Goal: Share content: Share content

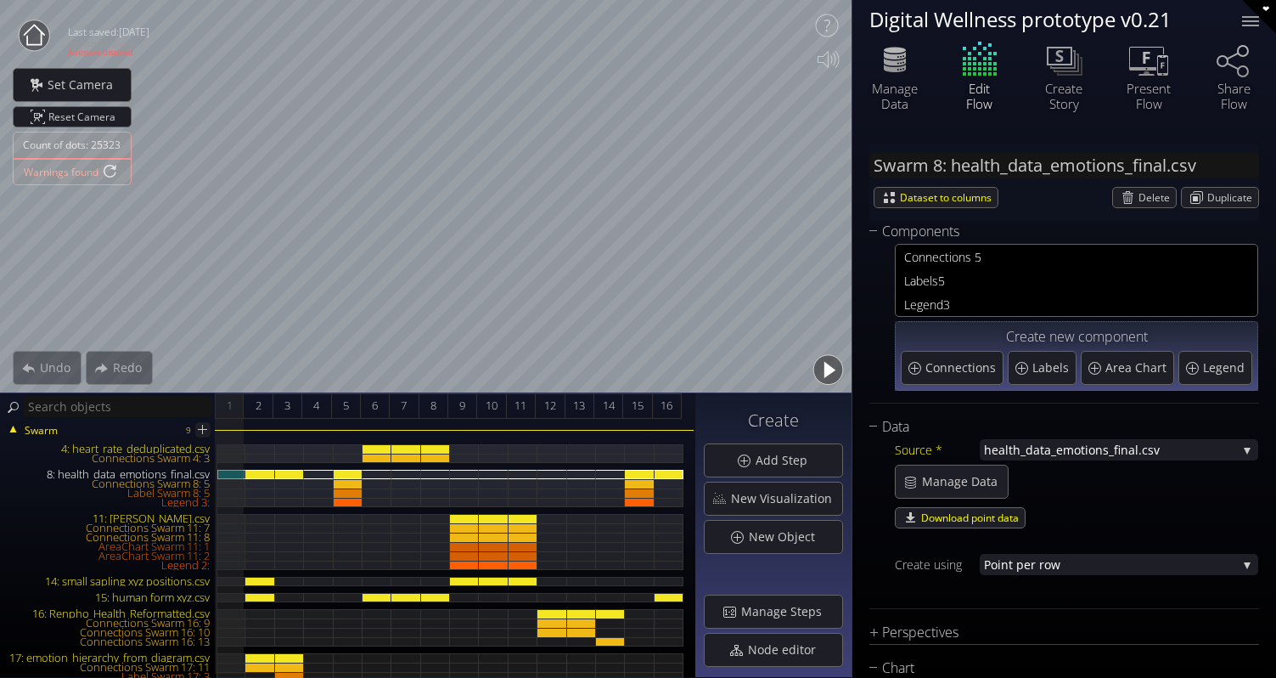
click at [832, 369] on button "button" at bounding box center [828, 370] width 38 height 38
click at [835, 369] on button "button" at bounding box center [828, 370] width 38 height 38
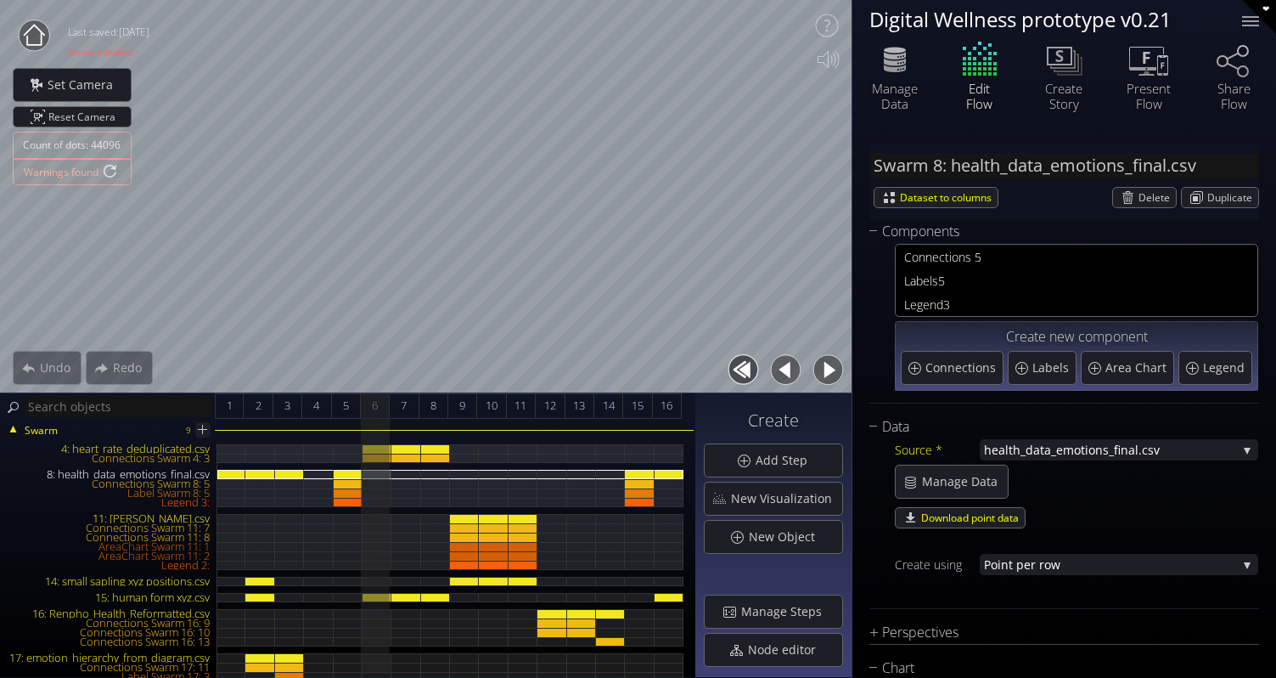
type input "#65bd5b"
type input "#cbe31e"
type input "#ffdc00"
type input "#ffa800"
click at [835, 369] on button "button" at bounding box center [828, 370] width 38 height 38
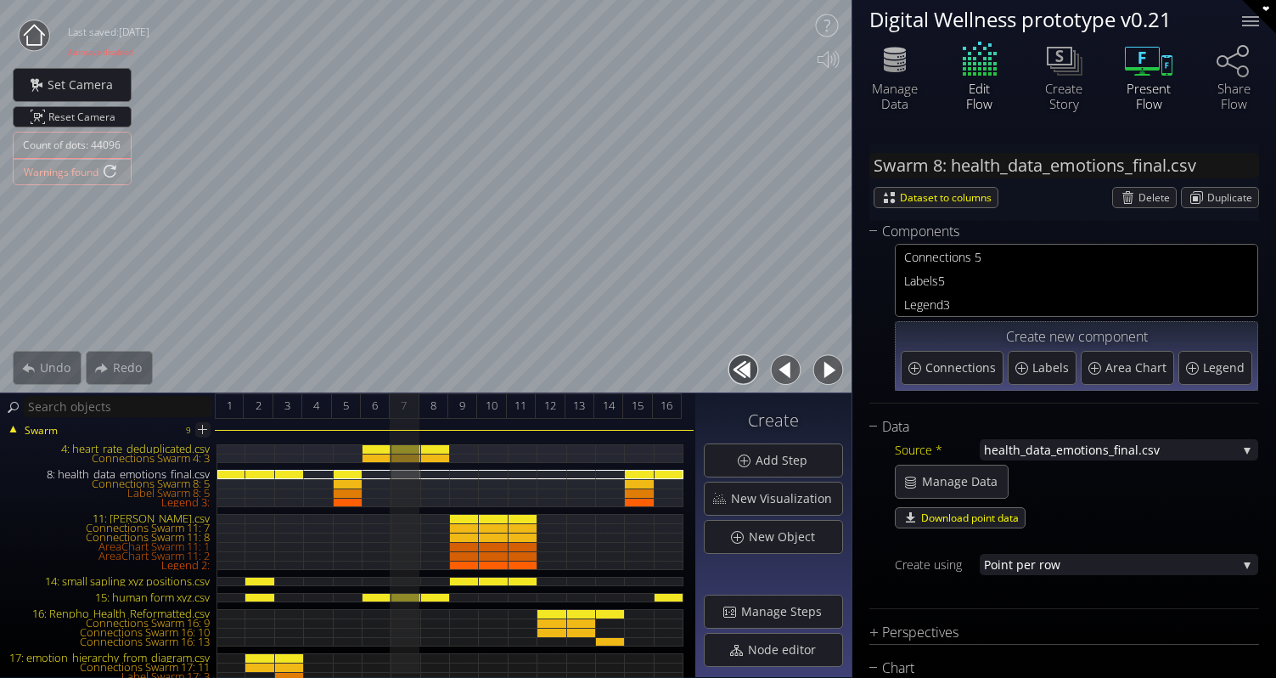
click at [1152, 67] on icon at bounding box center [1142, 59] width 35 height 24
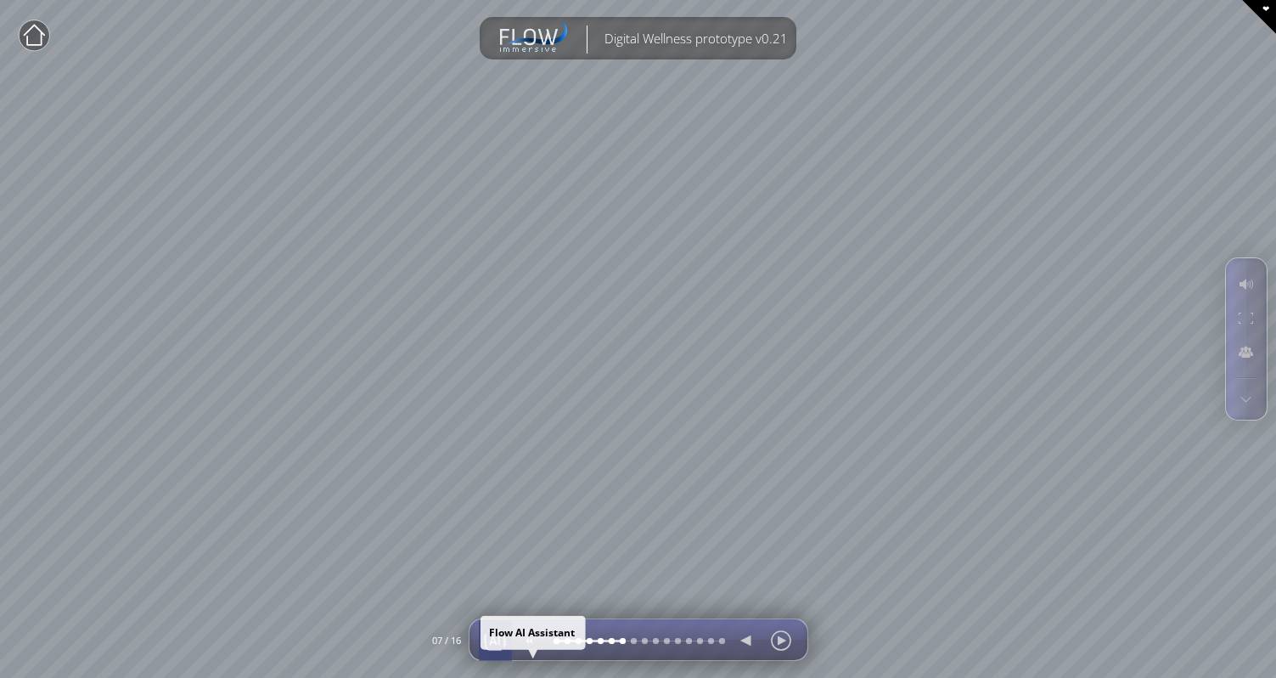
click at [495, 634] on div at bounding box center [494, 640] width 25 height 41
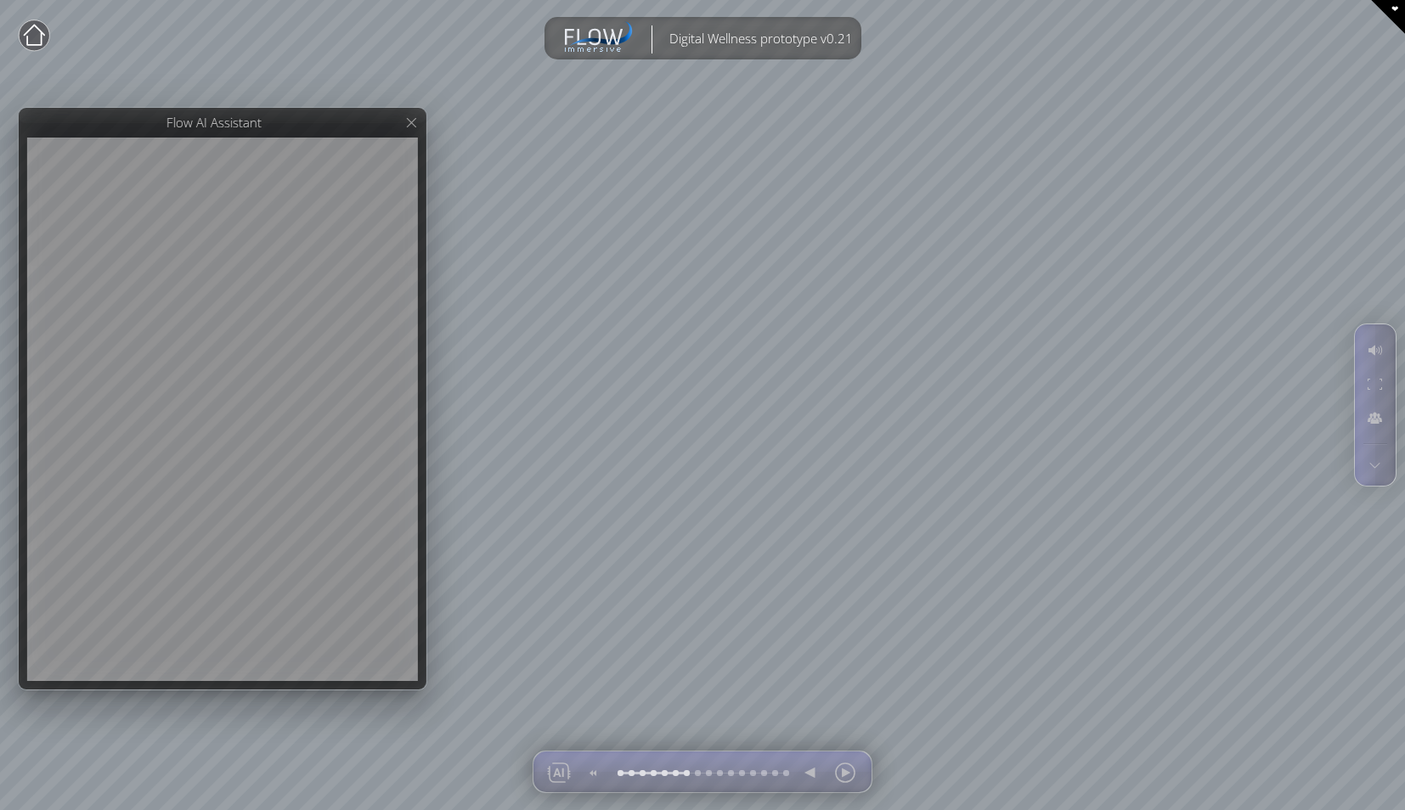
drag, startPoint x: 324, startPoint y: 132, endPoint x: 262, endPoint y: 125, distance: 63.2
click at [262, 125] on div at bounding box center [223, 399] width 408 height 582
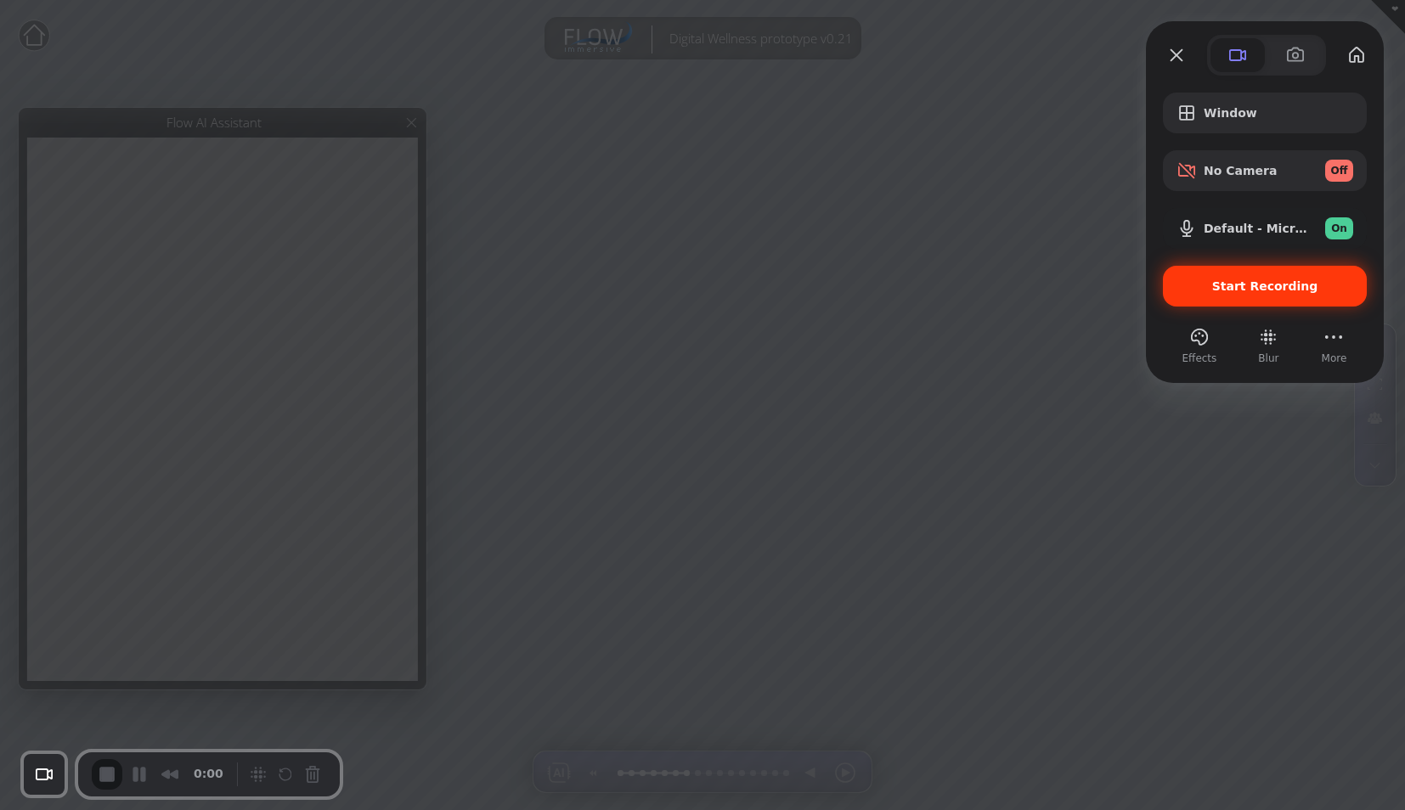
click at [1276, 287] on span "Start Recording" at bounding box center [1265, 286] width 106 height 14
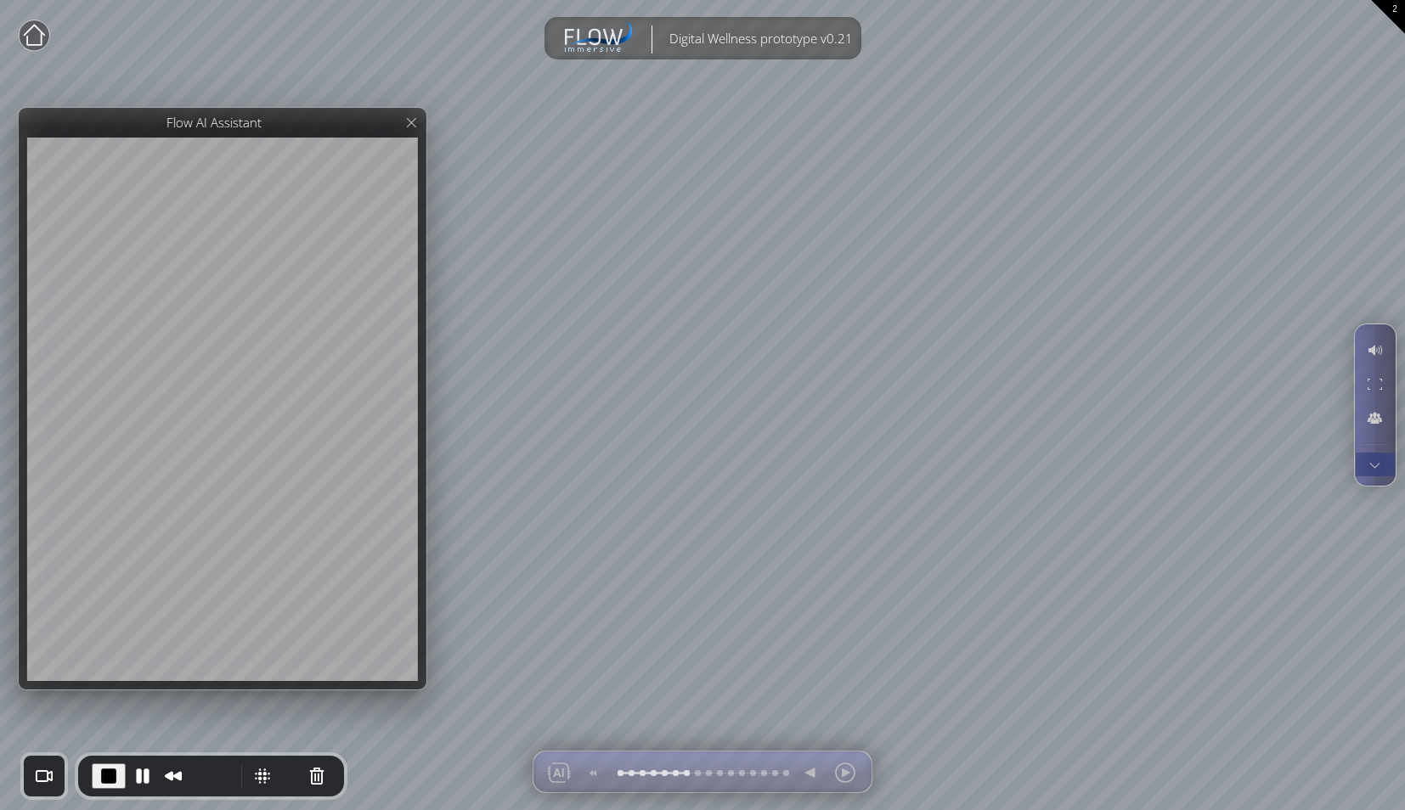
click at [1276, 463] on div at bounding box center [1374, 465] width 31 height 24
click at [1276, 381] on div at bounding box center [1374, 384] width 31 height 32
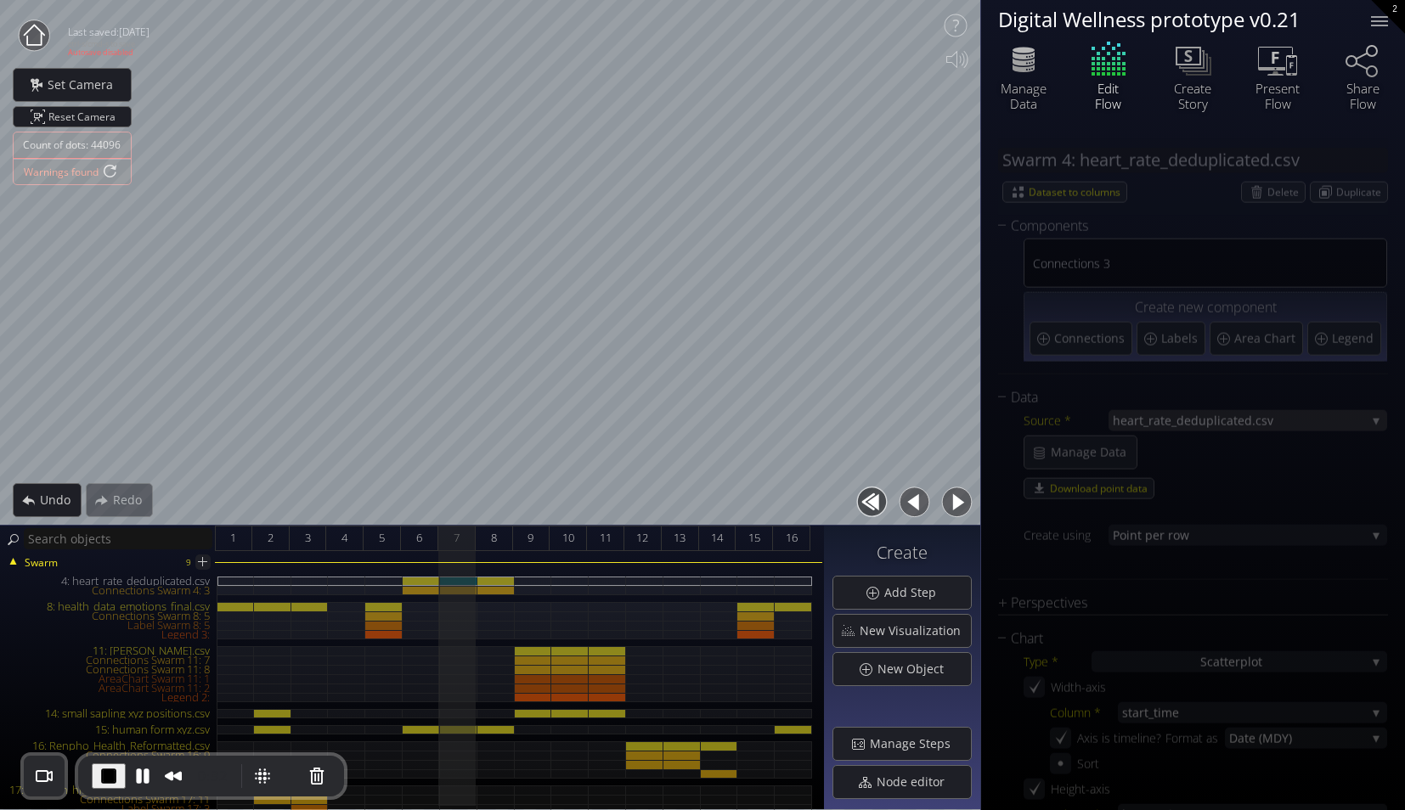
type input "#f0e914"
type input "#ff0000"
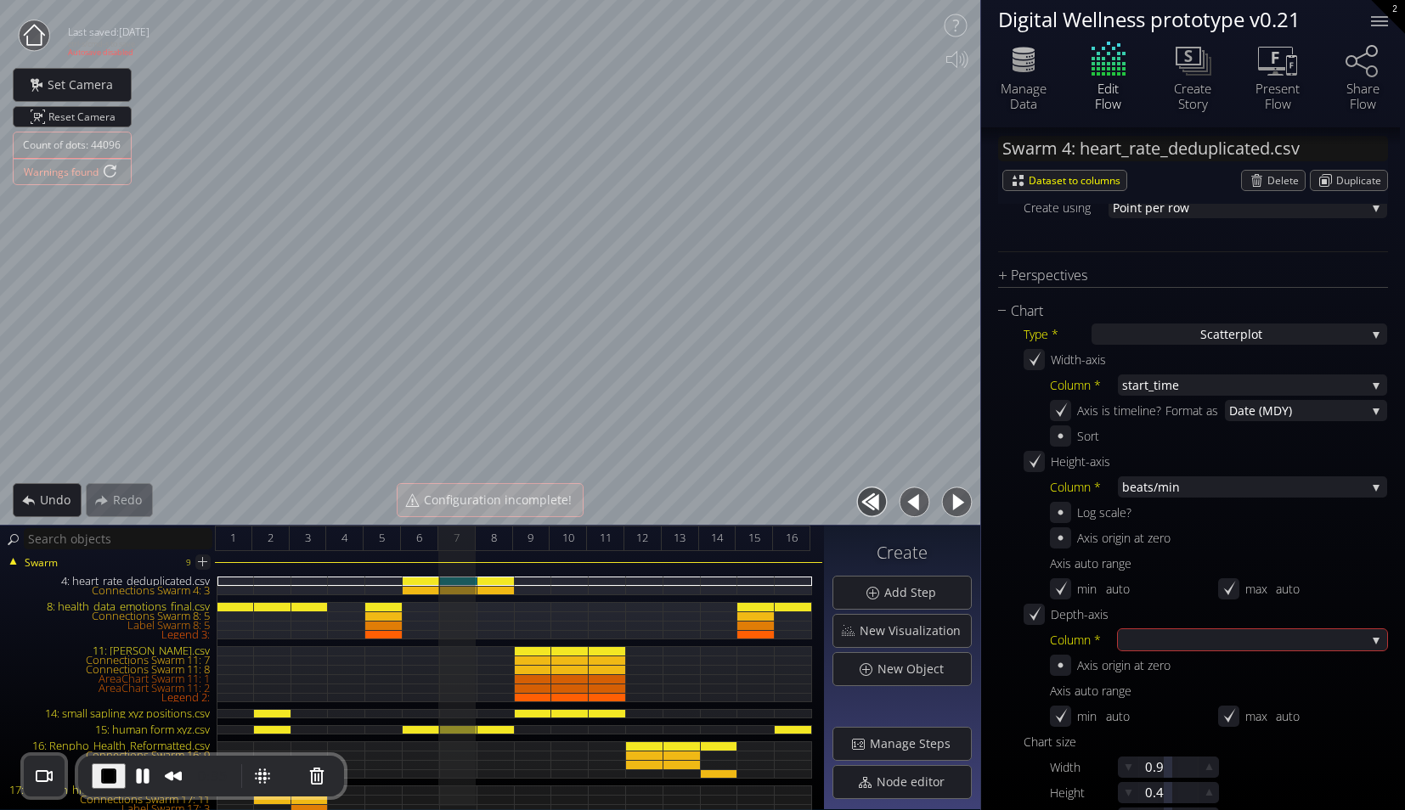
scroll to position [340, 0]
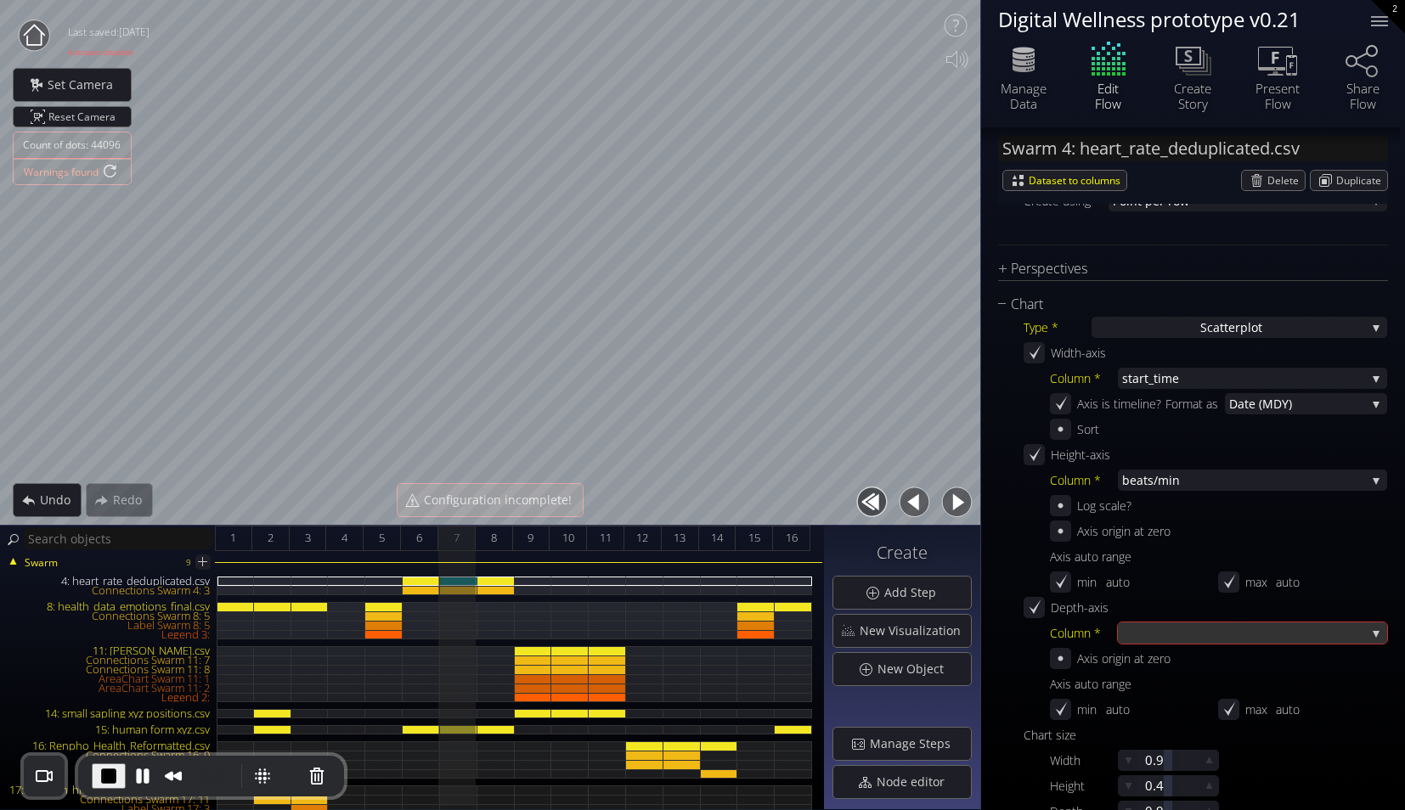
click at [1187, 635] on div at bounding box center [1244, 633] width 244 height 21
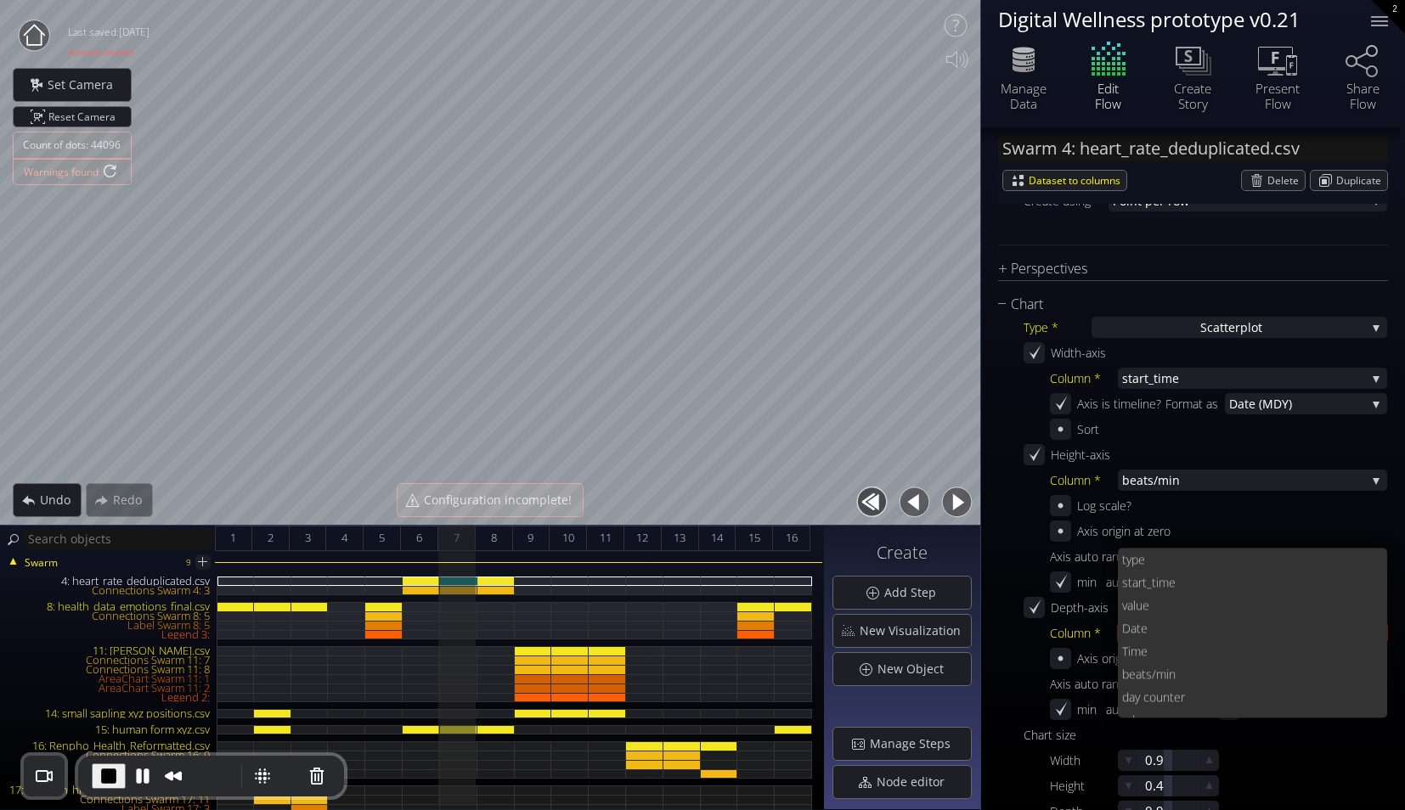
click at [1020, 542] on div "Type * S catterplot S catterplot Categoriz ed columns Map from c oordinates Map…" at bounding box center [1193, 581] width 390 height 532
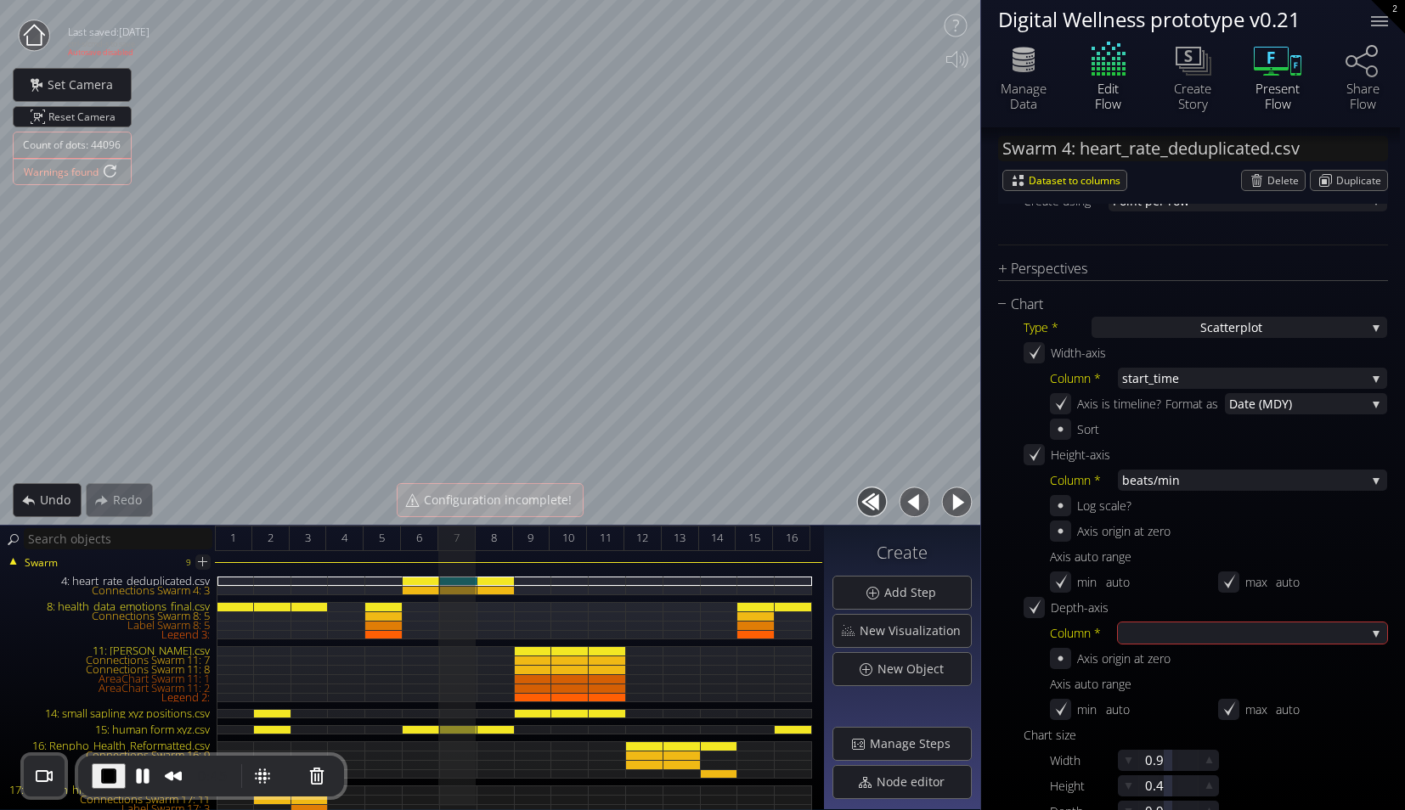
click at [1276, 64] on icon at bounding box center [1277, 59] width 51 height 42
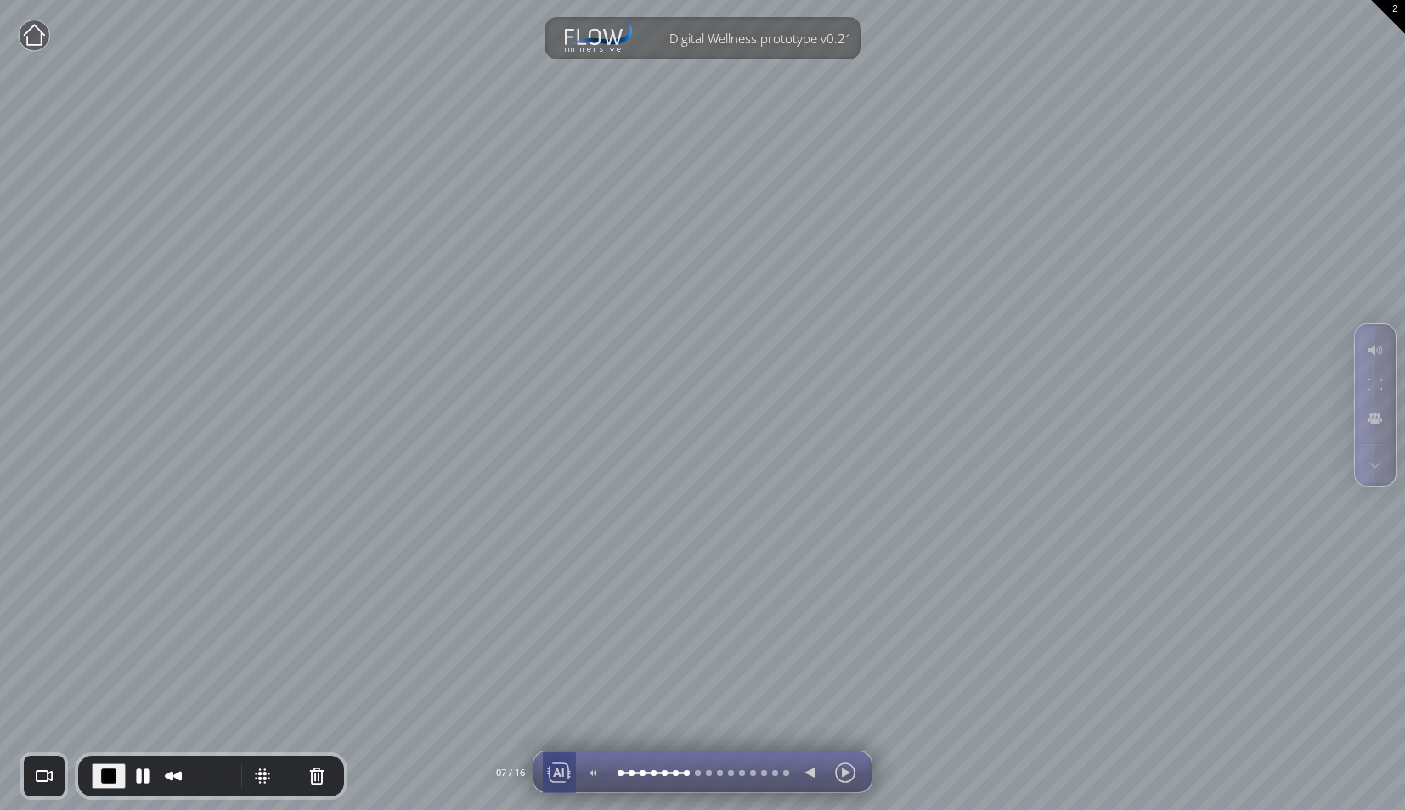
click at [555, 677] on div at bounding box center [558, 772] width 25 height 41
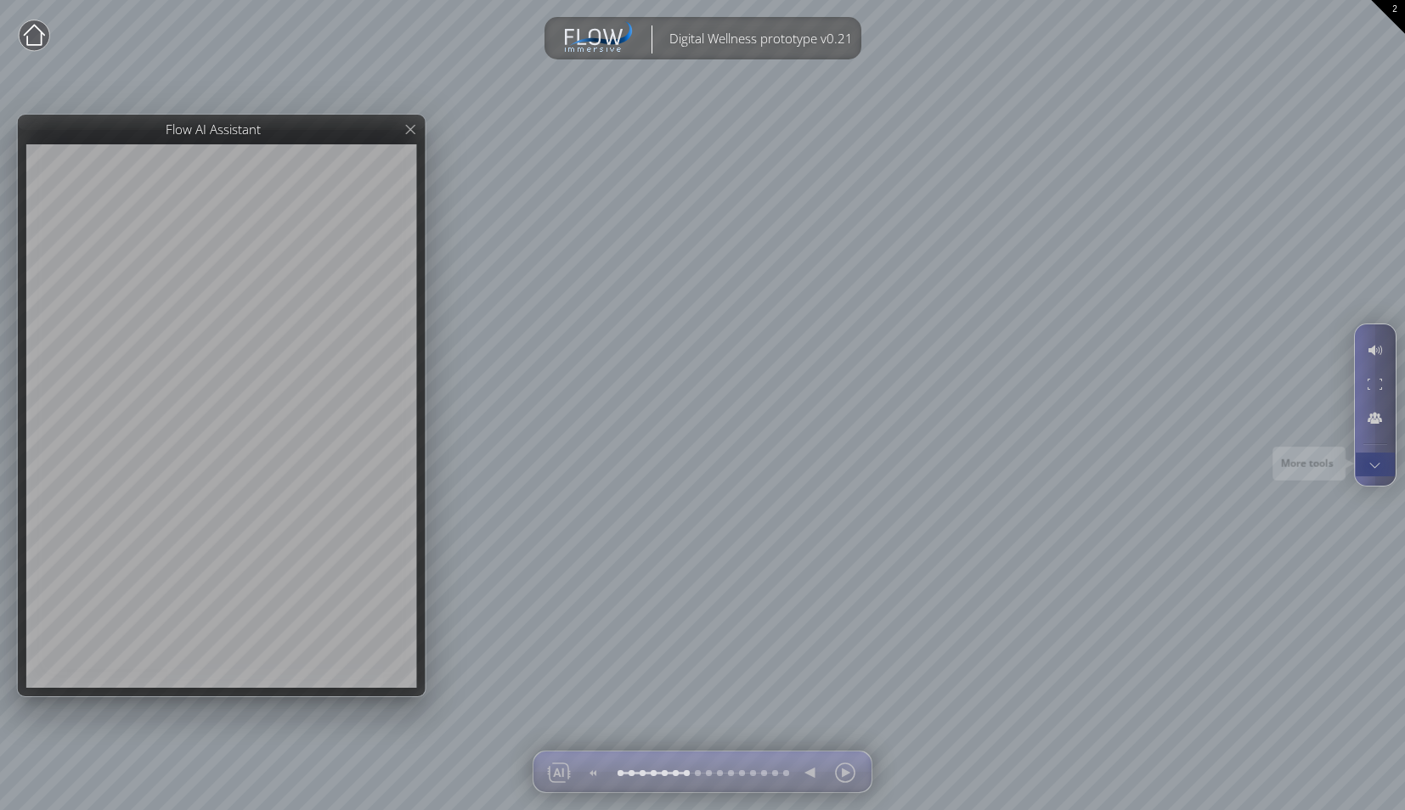
click at [1276, 465] on div at bounding box center [1374, 465] width 31 height 24
click at [1276, 383] on div at bounding box center [1374, 384] width 31 height 32
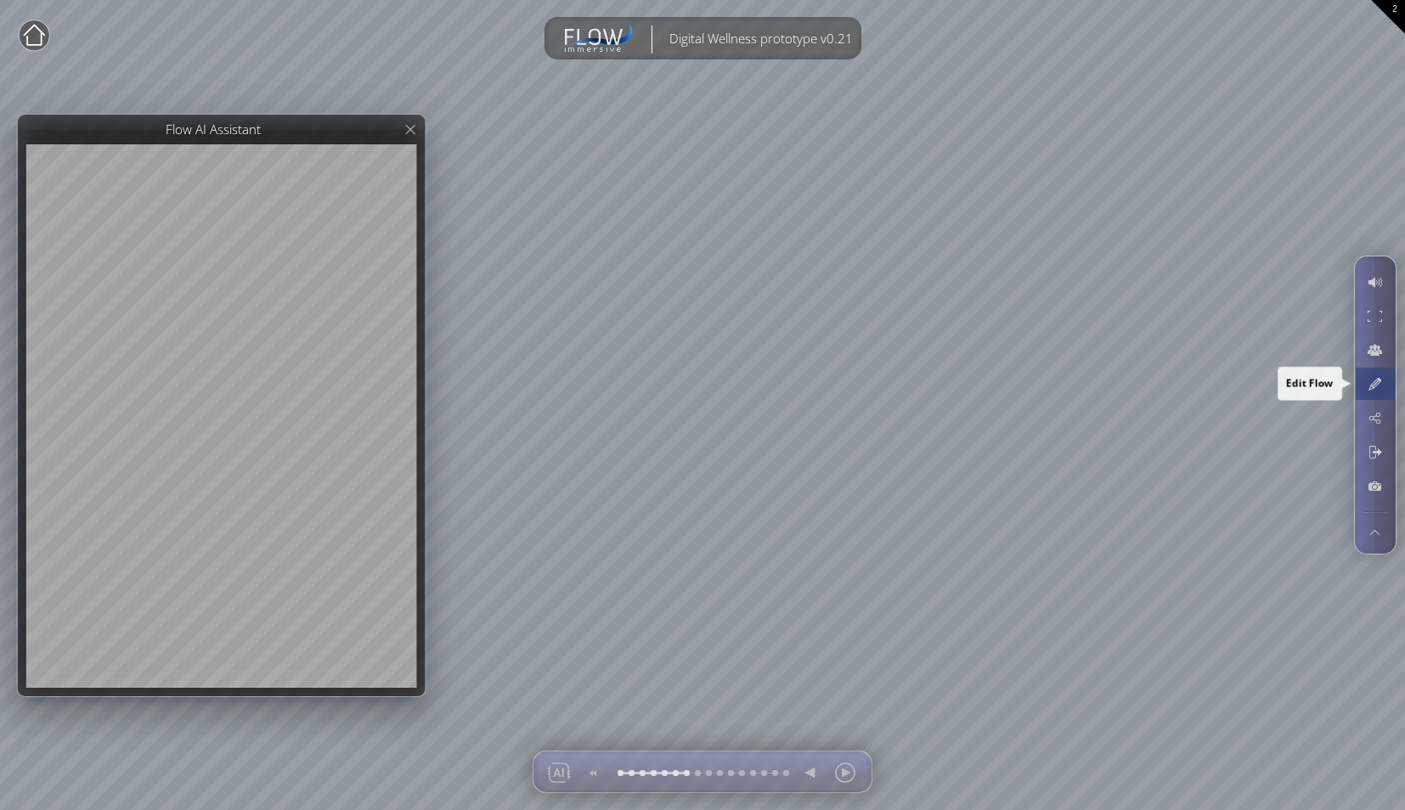
click at [1276, 386] on div at bounding box center [1374, 384] width 31 height 32
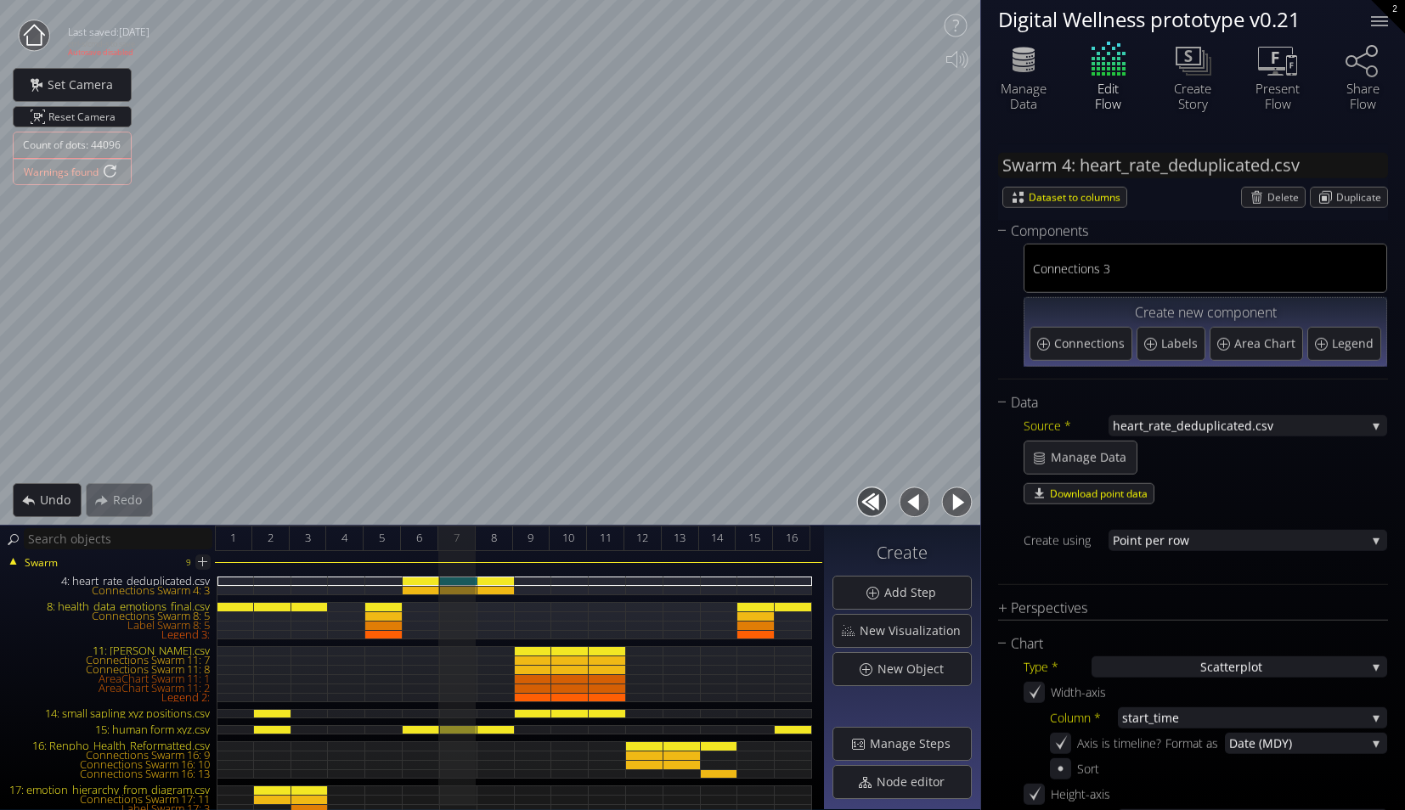
type input "#f0e914"
type input "#ff0000"
click at [1276, 64] on icon at bounding box center [1362, 59] width 51 height 42
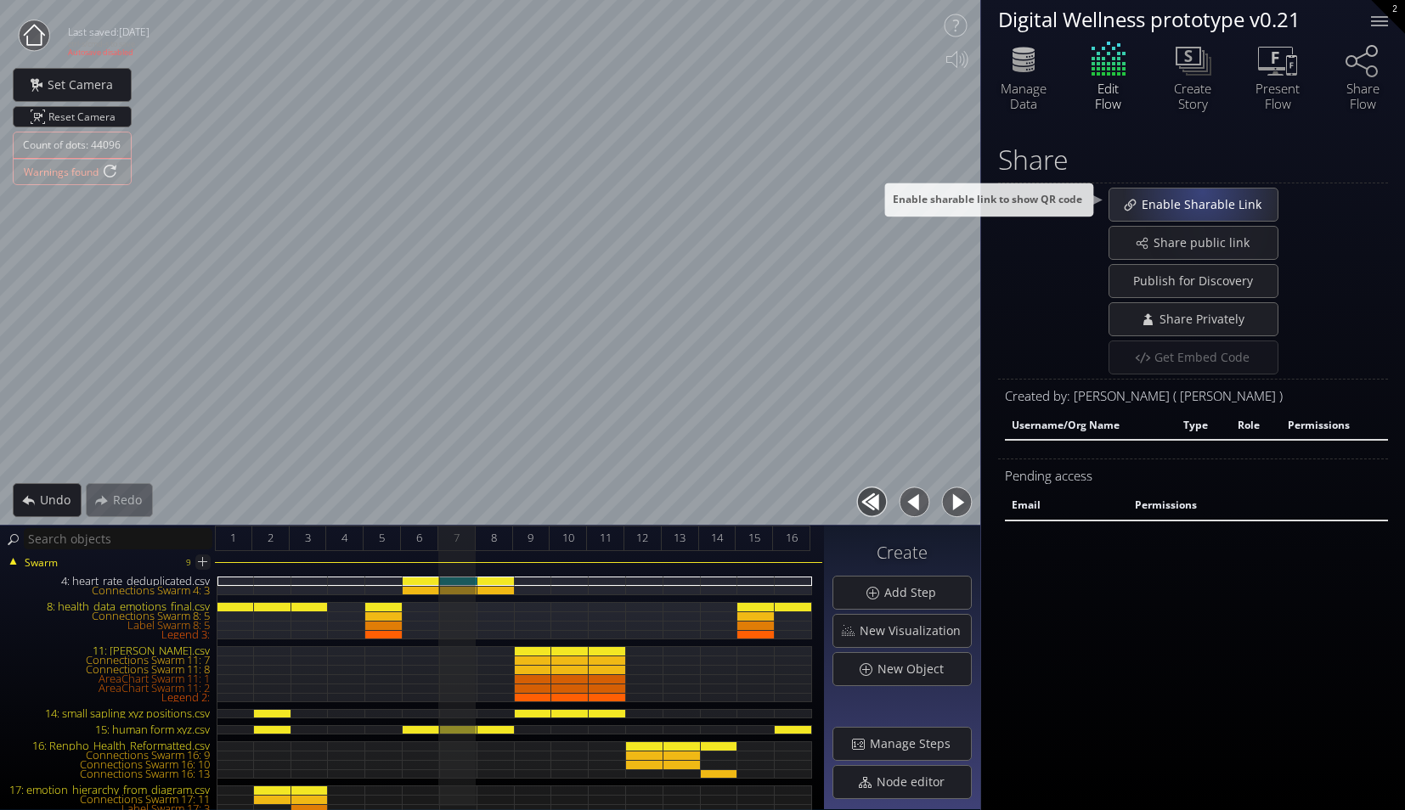
click at [1200, 191] on div "Enable Sharable Link" at bounding box center [1193, 205] width 168 height 32
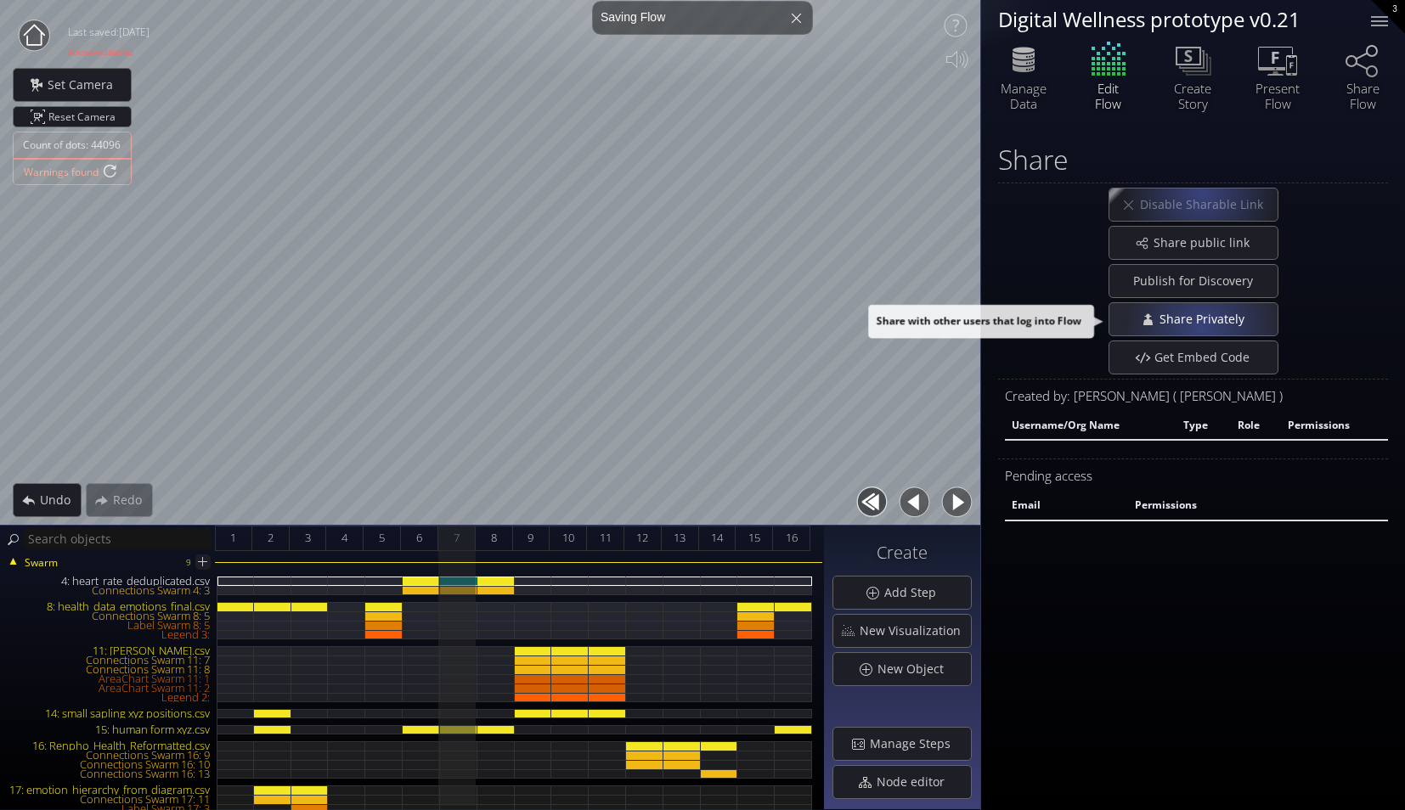
click at [1201, 319] on span "Share Privately" at bounding box center [1206, 319] width 96 height 17
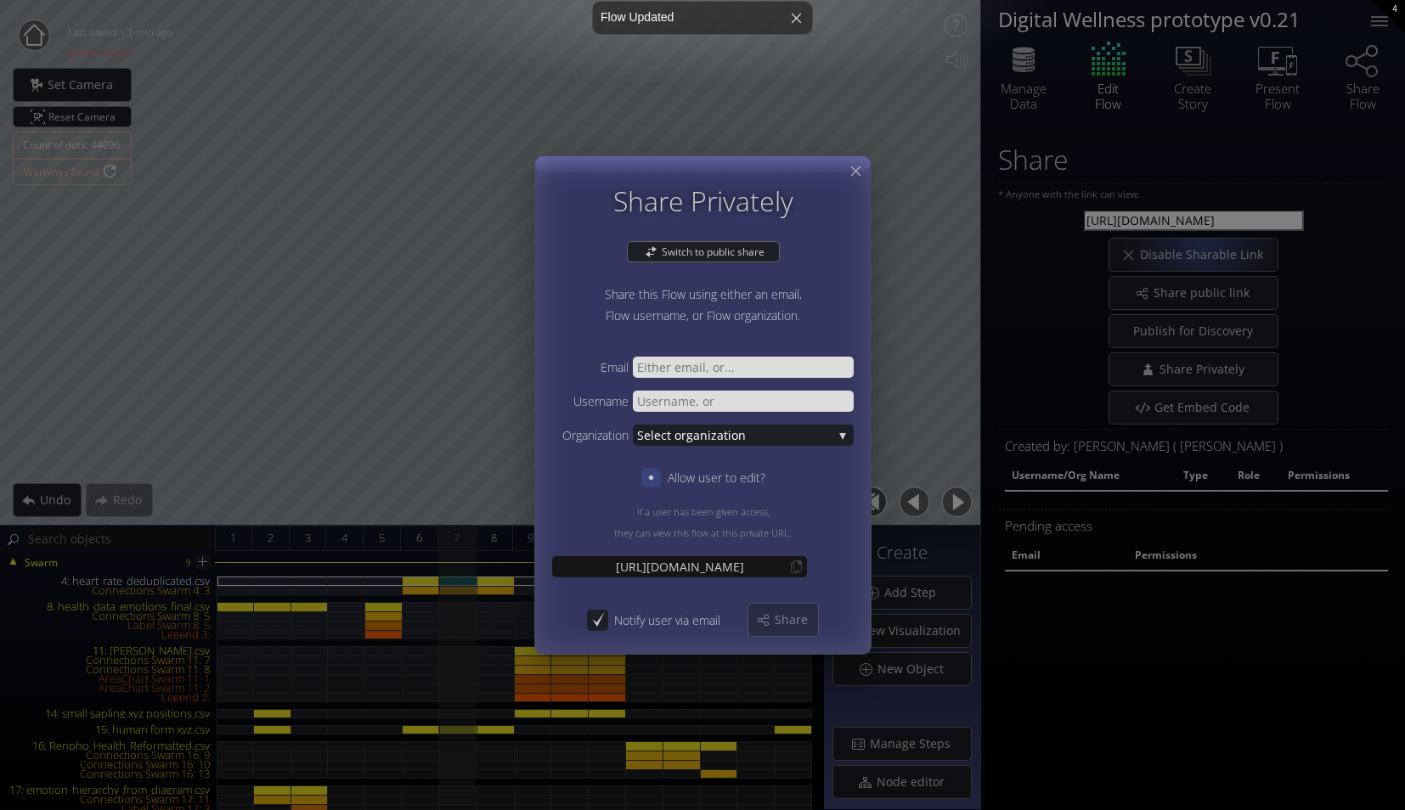
click at [648, 477] on icon at bounding box center [650, 477] width 4 height 4
click at [783, 434] on span "ganization" at bounding box center [759, 435] width 146 height 21
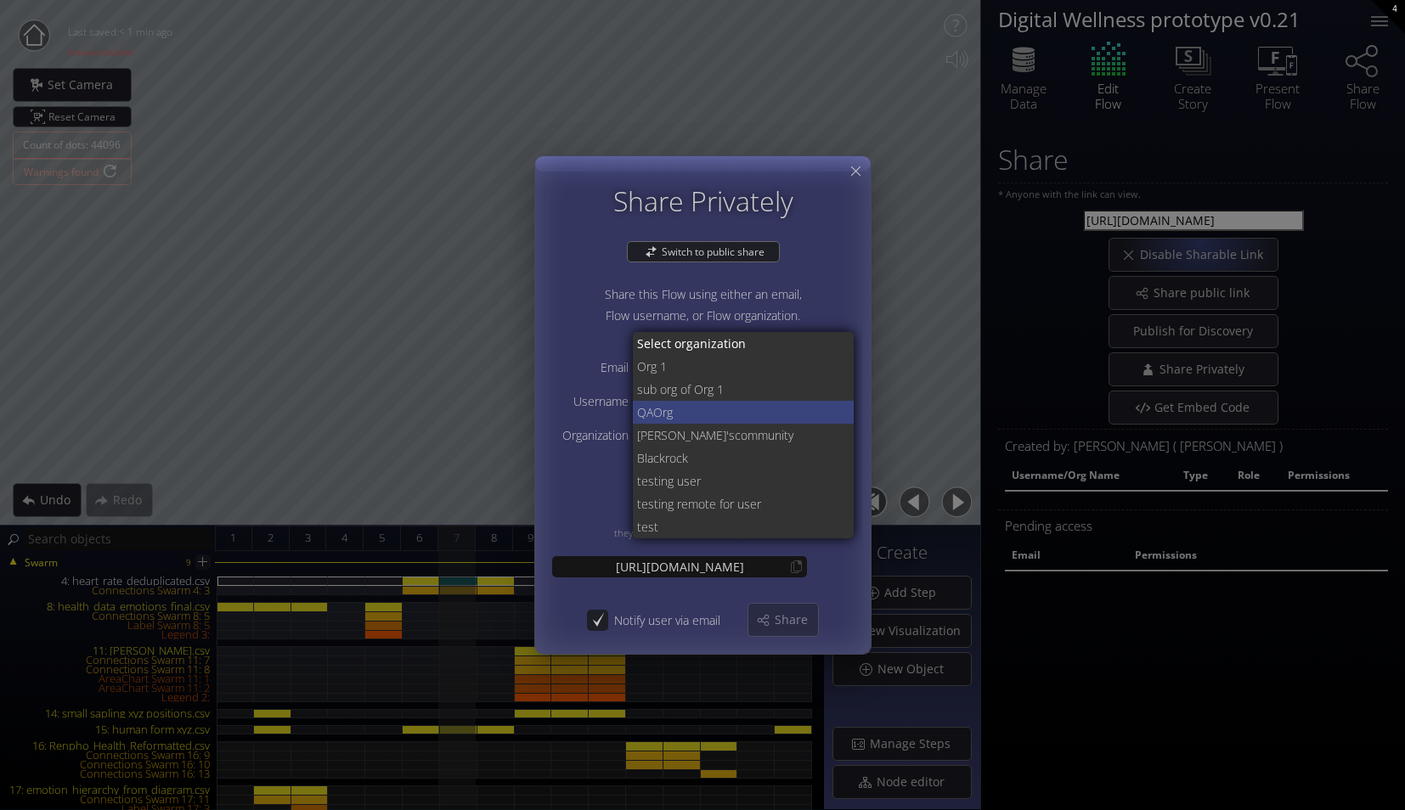
click at [740, 418] on span "Org" at bounding box center [747, 412] width 188 height 23
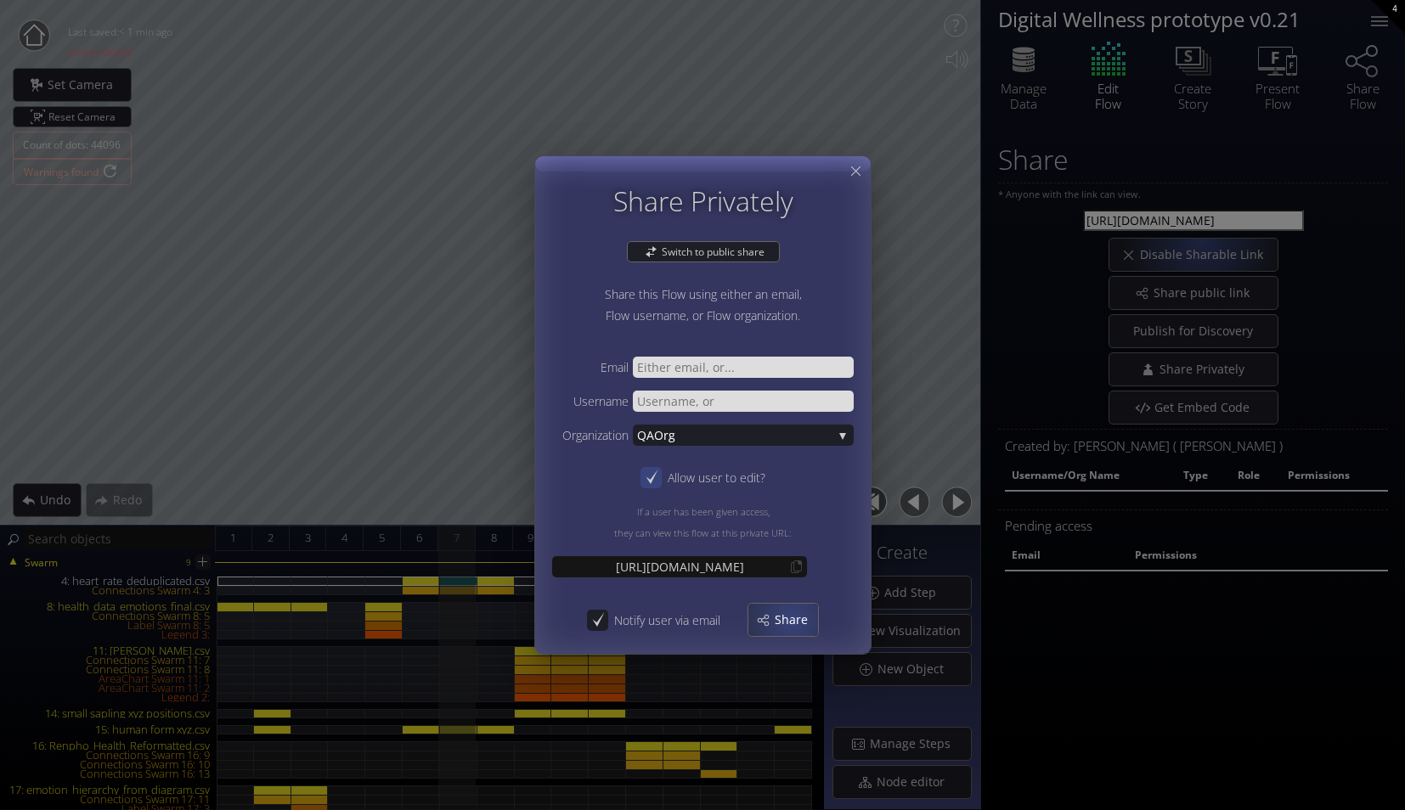
click at [792, 619] on span "Share" at bounding box center [796, 619] width 44 height 17
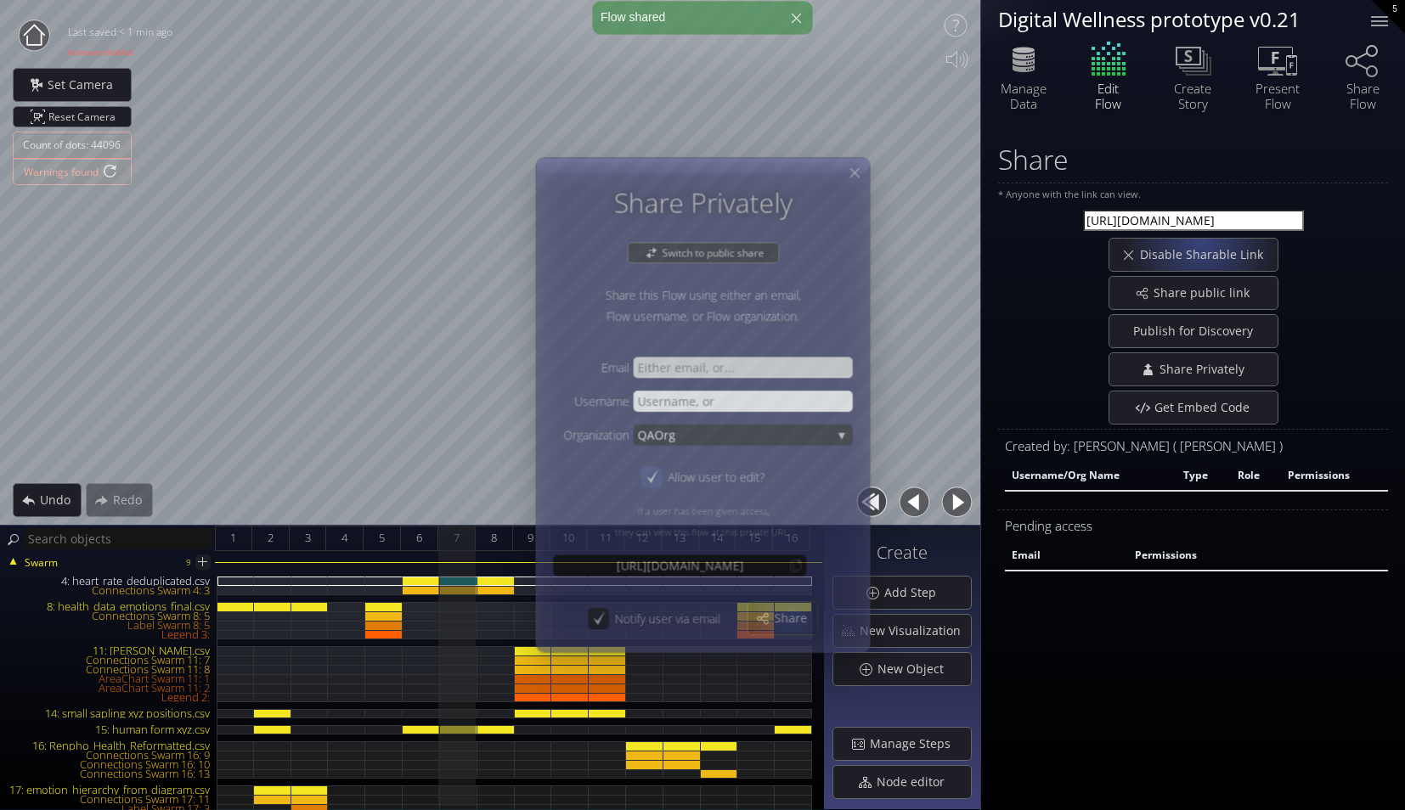
select select "moderator"
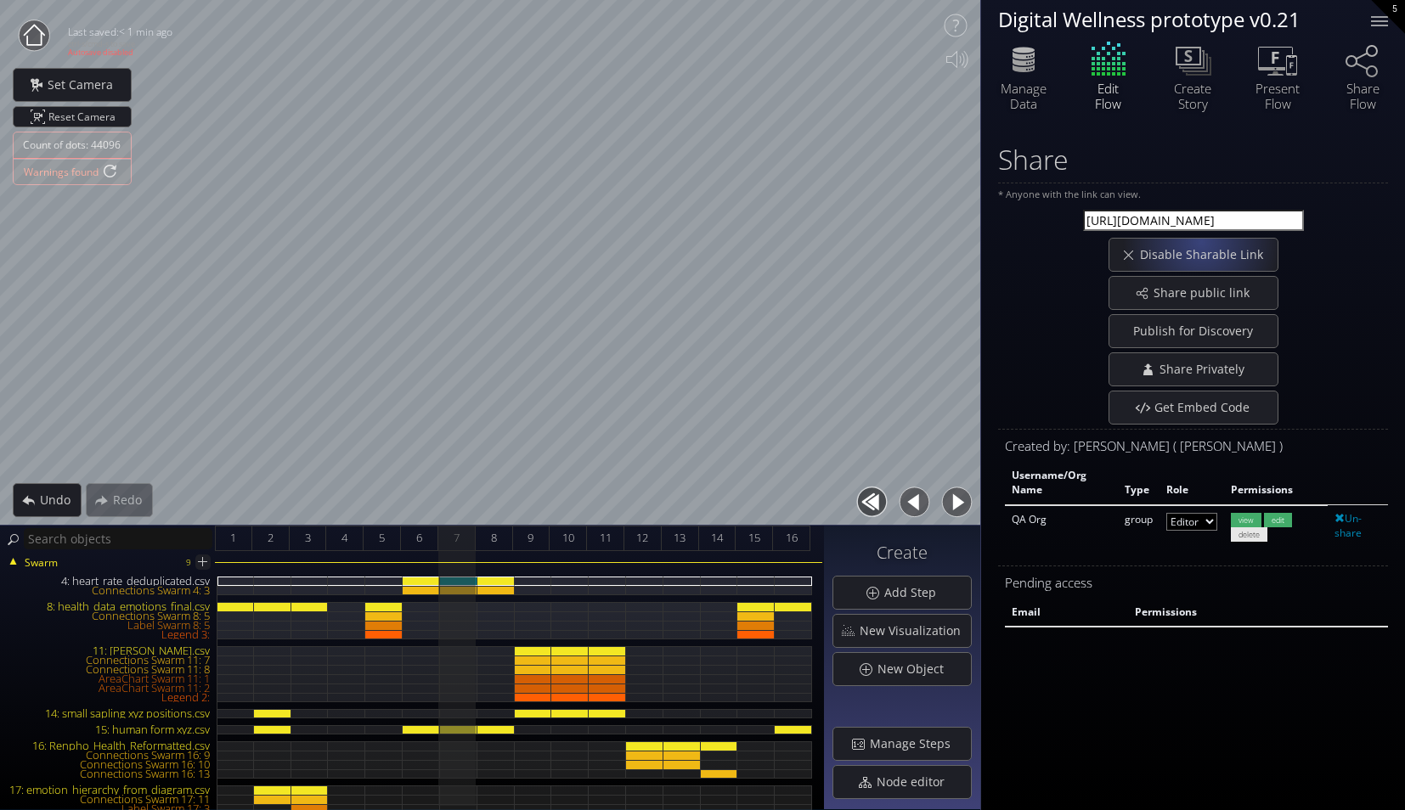
click at [1240, 217] on input "[URL][DOMAIN_NAME]" at bounding box center [1193, 221] width 221 height 22
click at [454, 577] on div "4: heart_rate_deduplicated.csv" at bounding box center [458, 581] width 37 height 9
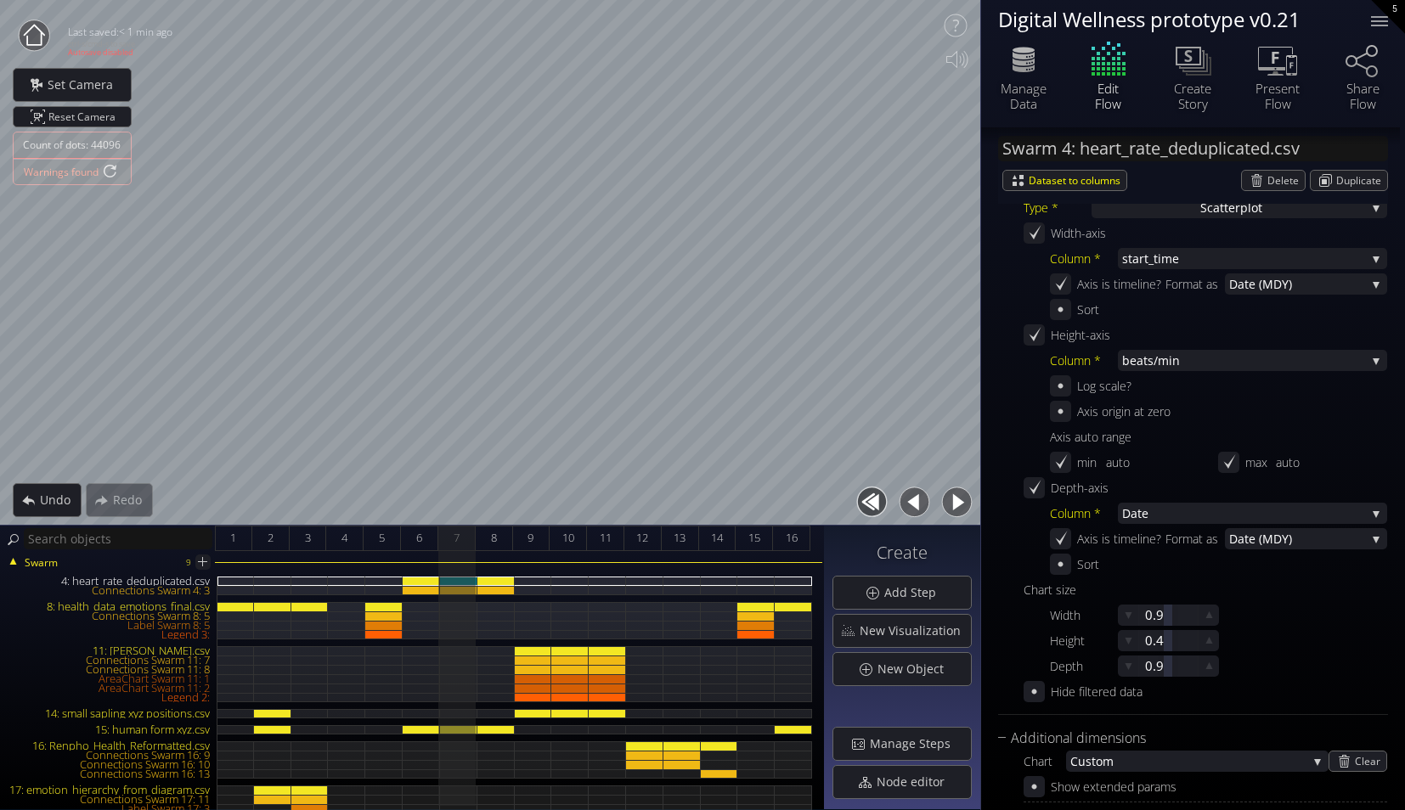
scroll to position [425, 0]
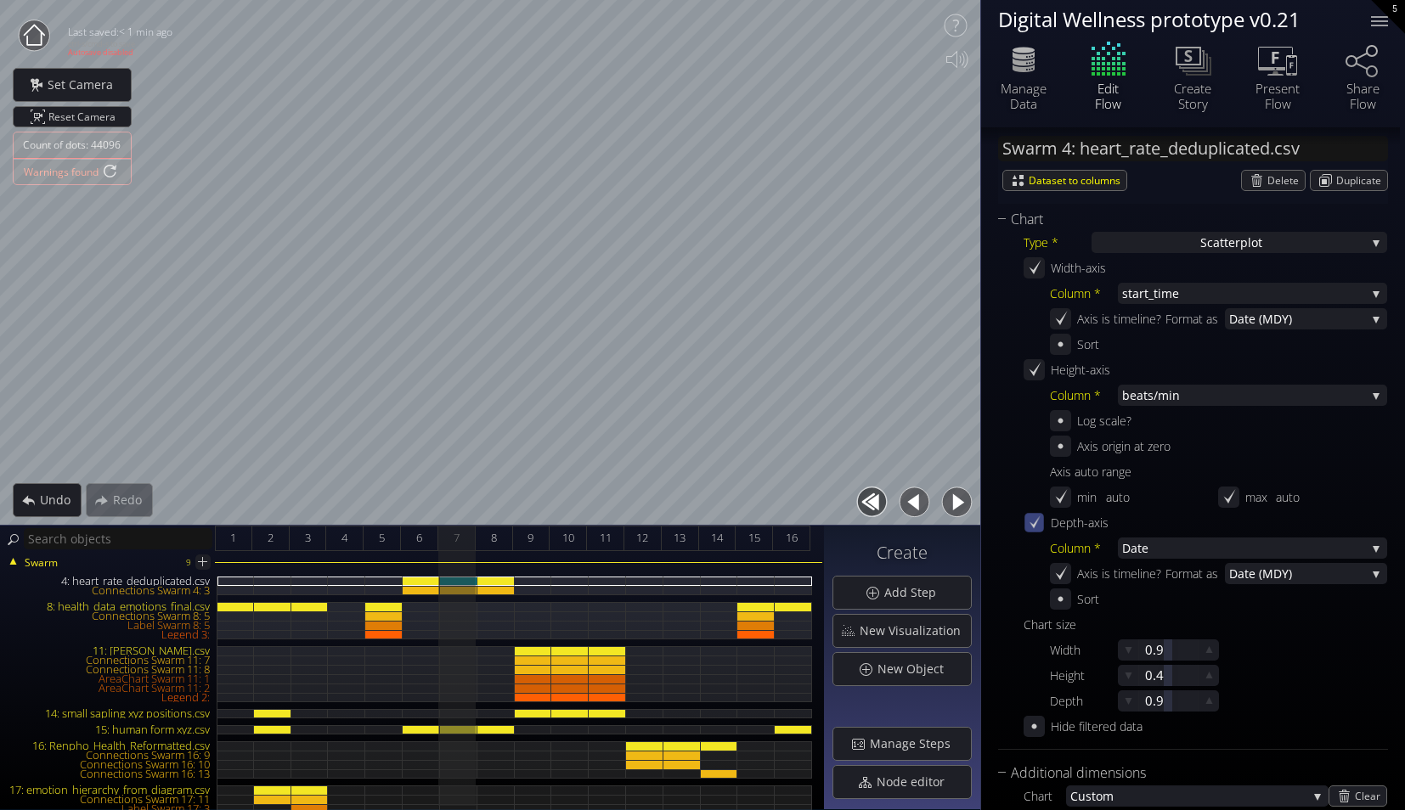
click at [1032, 521] on icon at bounding box center [1034, 522] width 14 height 14
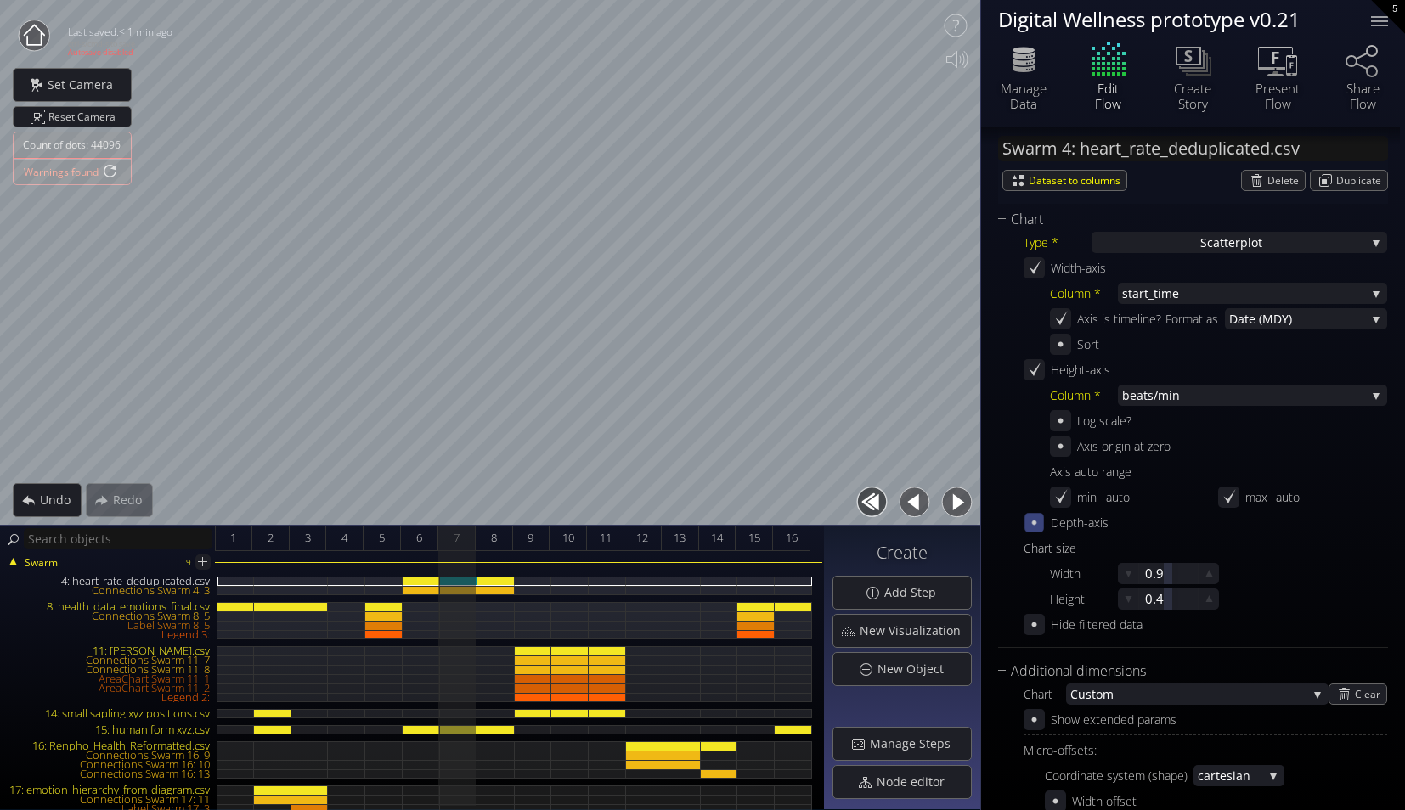
click at [1032, 521] on icon at bounding box center [1034, 523] width 4 height 4
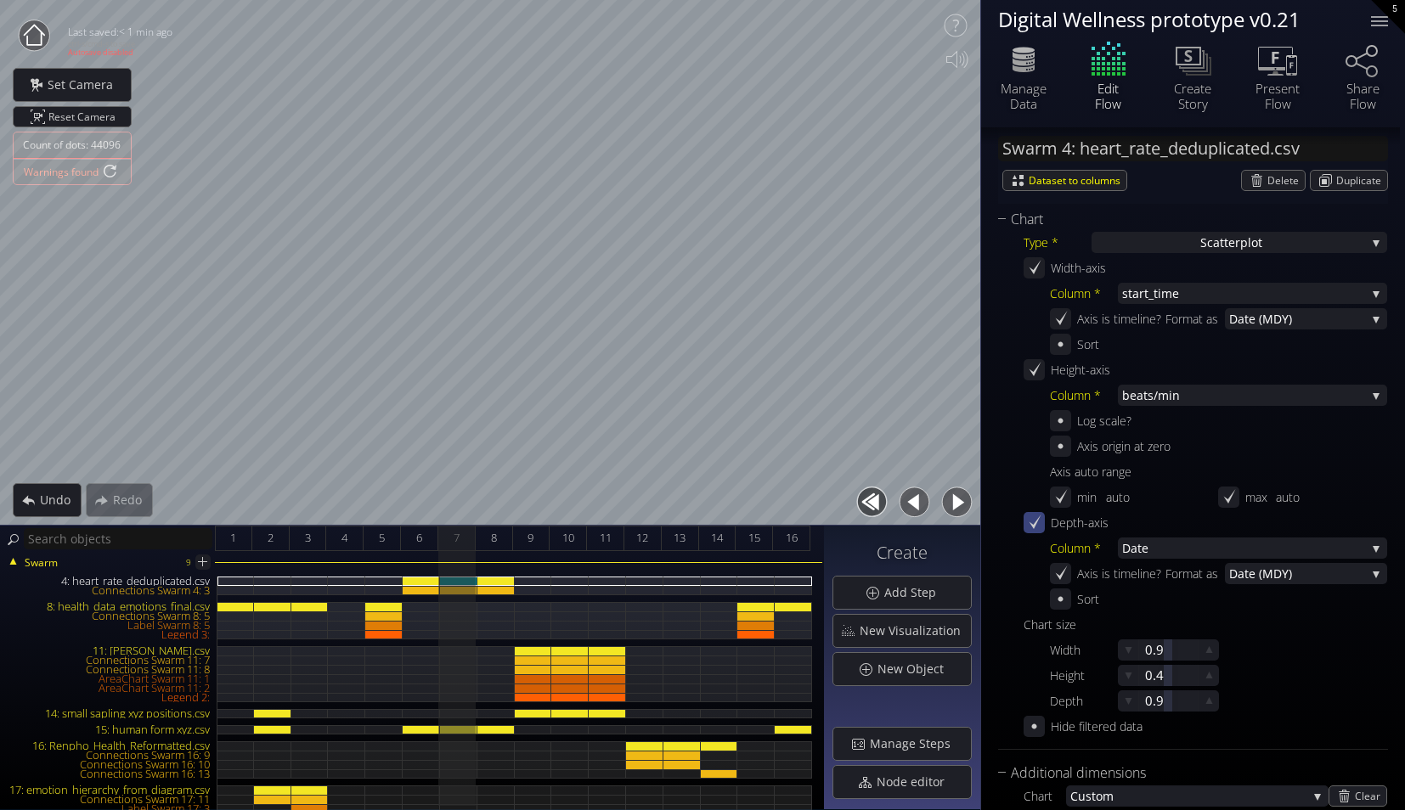
click at [1032, 521] on icon at bounding box center [1034, 523] width 16 height 16
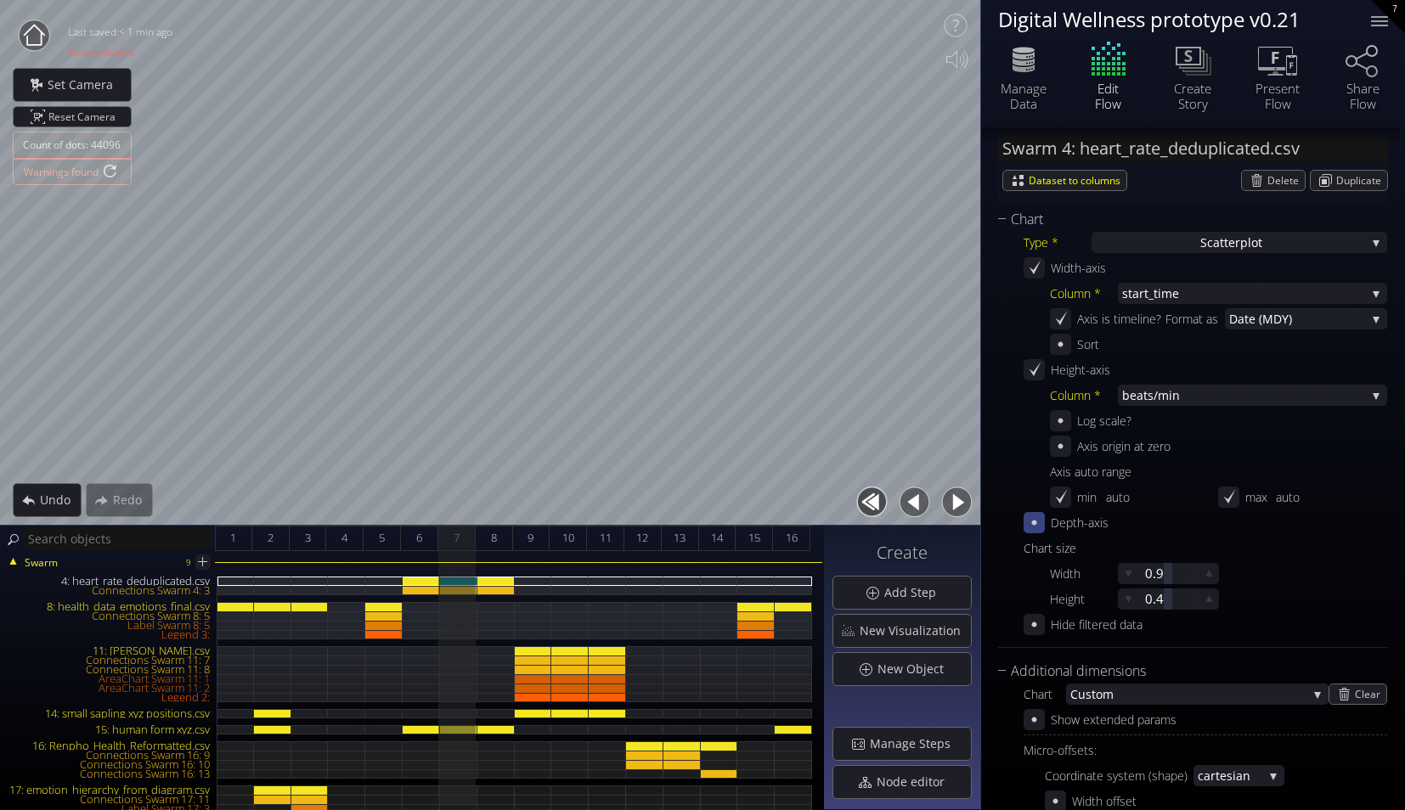
click at [33, 25] on icon at bounding box center [34, 34] width 21 height 21
